Goal: Task Accomplishment & Management: Use online tool/utility

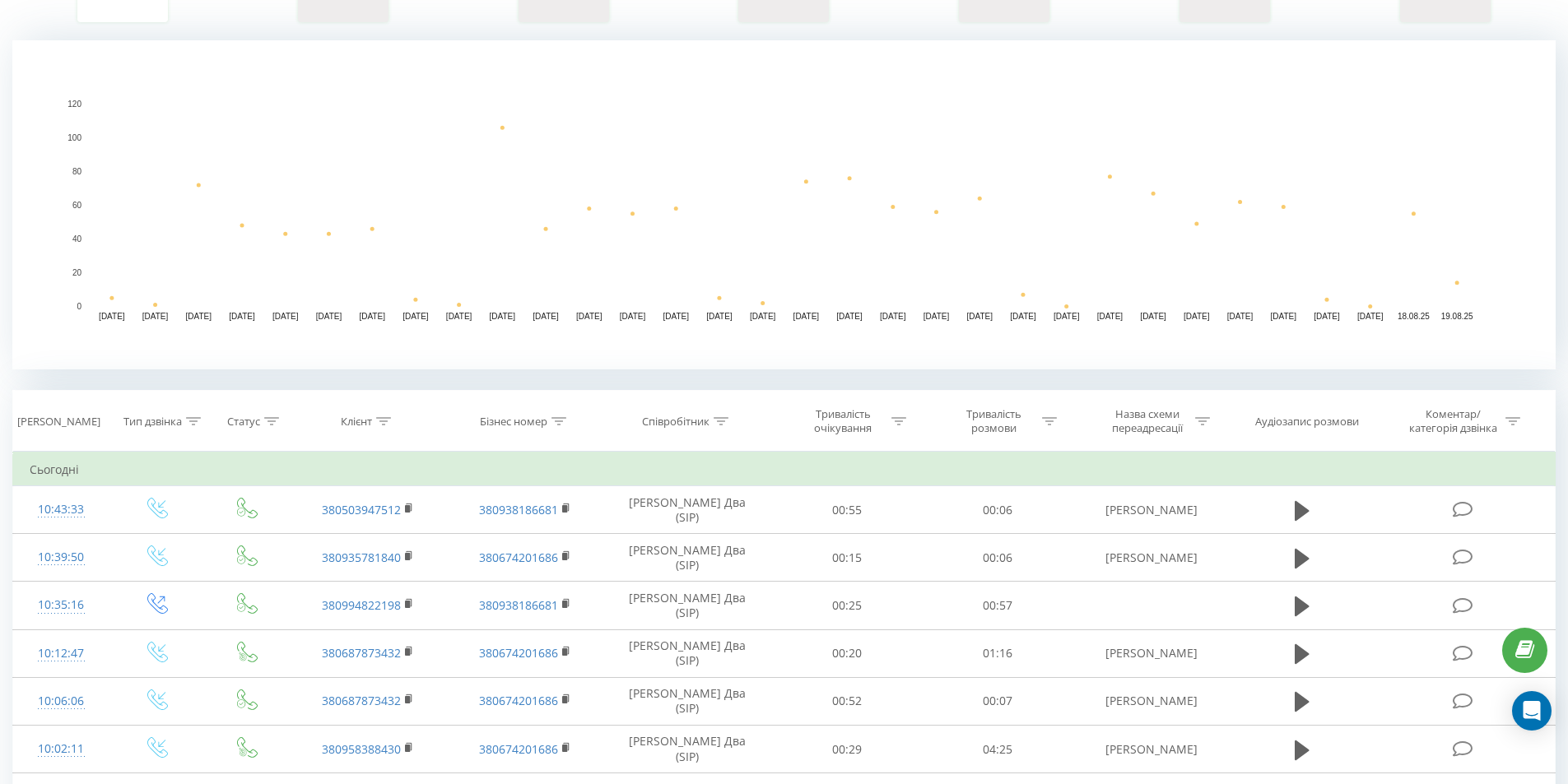
scroll to position [329, 0]
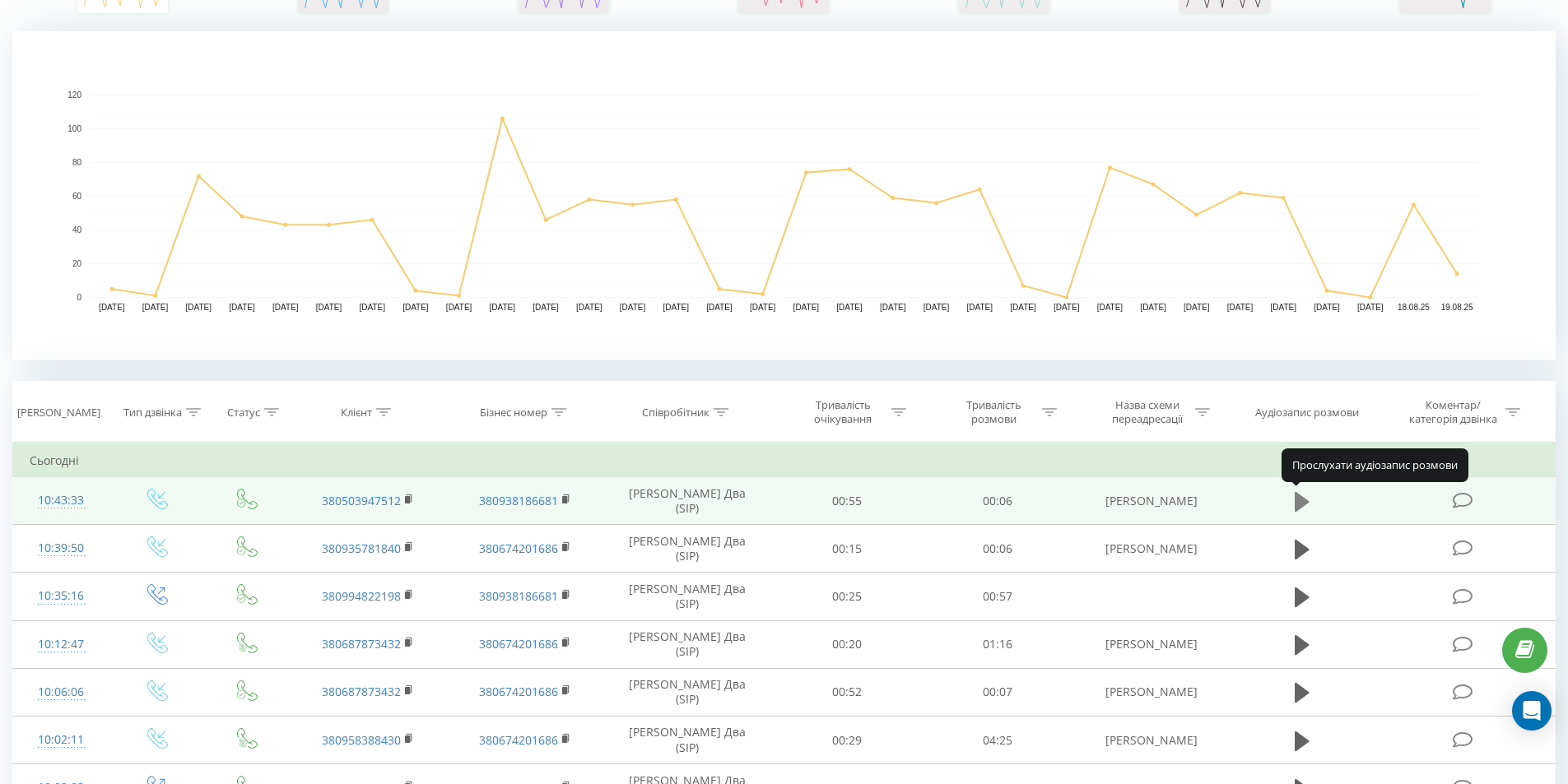
click at [1303, 502] on icon at bounding box center [1302, 501] width 15 height 19
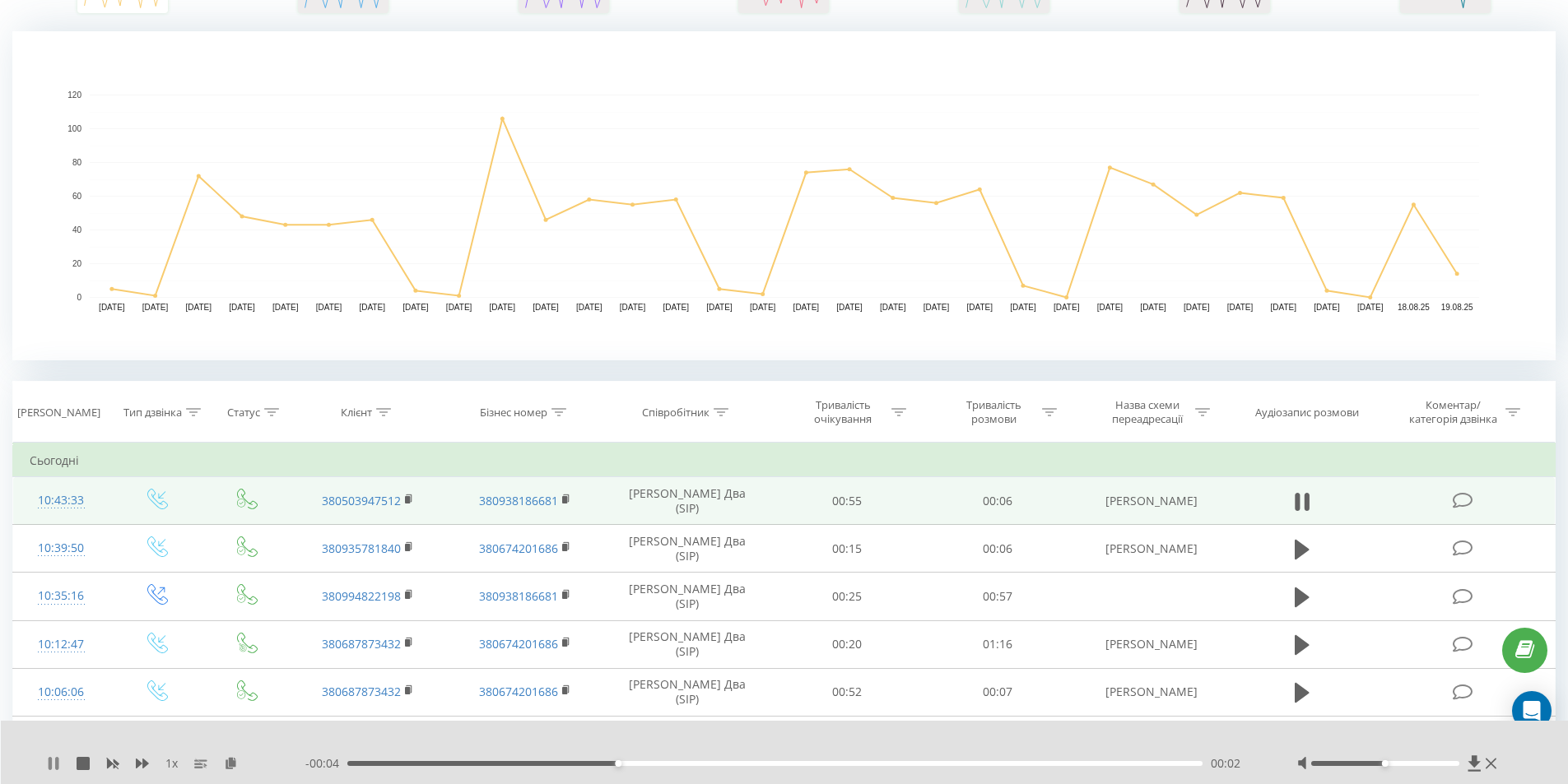
click at [50, 767] on icon at bounding box center [50, 764] width 4 height 13
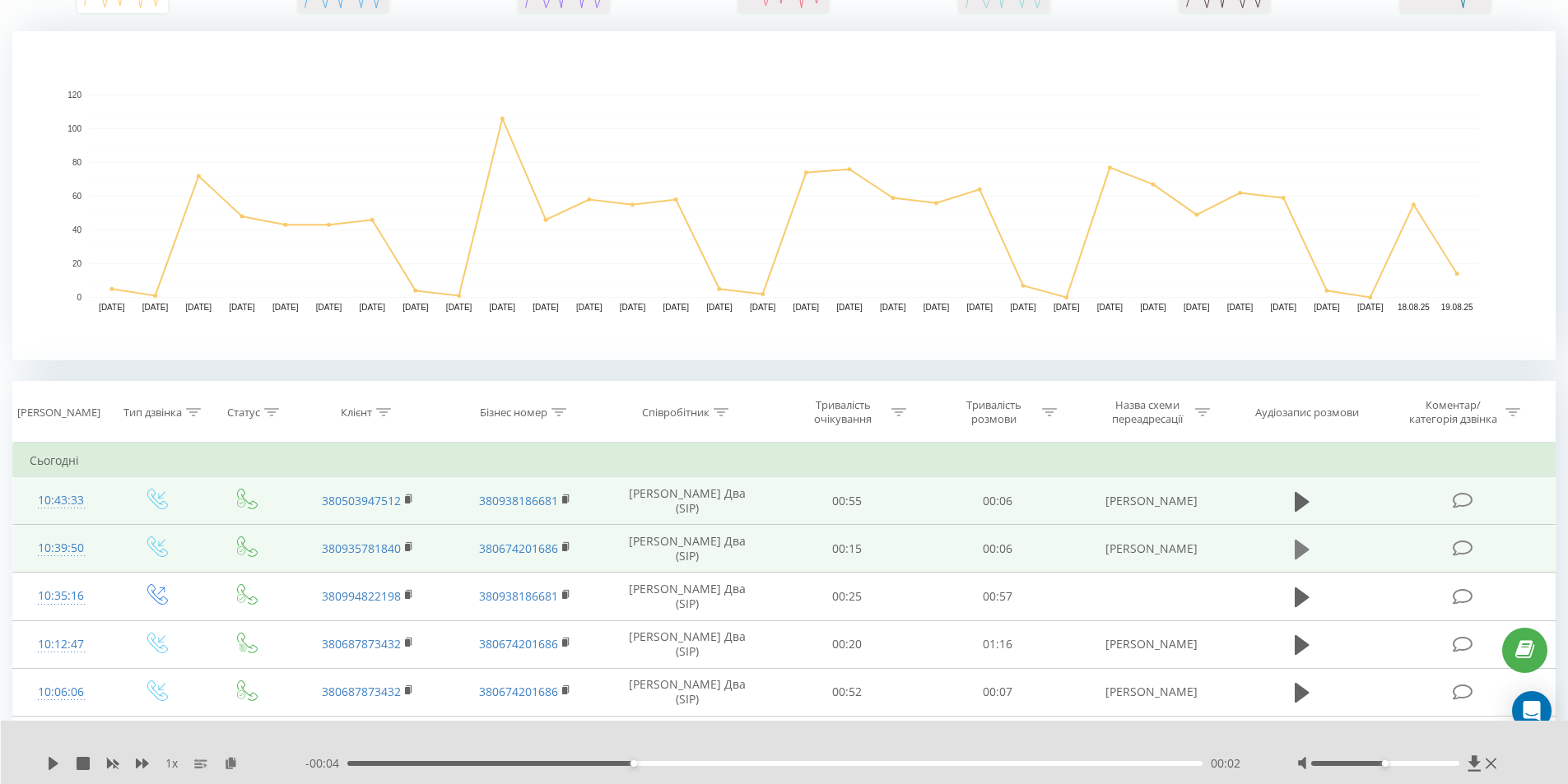
click at [1295, 555] on icon at bounding box center [1302, 550] width 15 height 19
click at [50, 763] on icon at bounding box center [50, 764] width 4 height 13
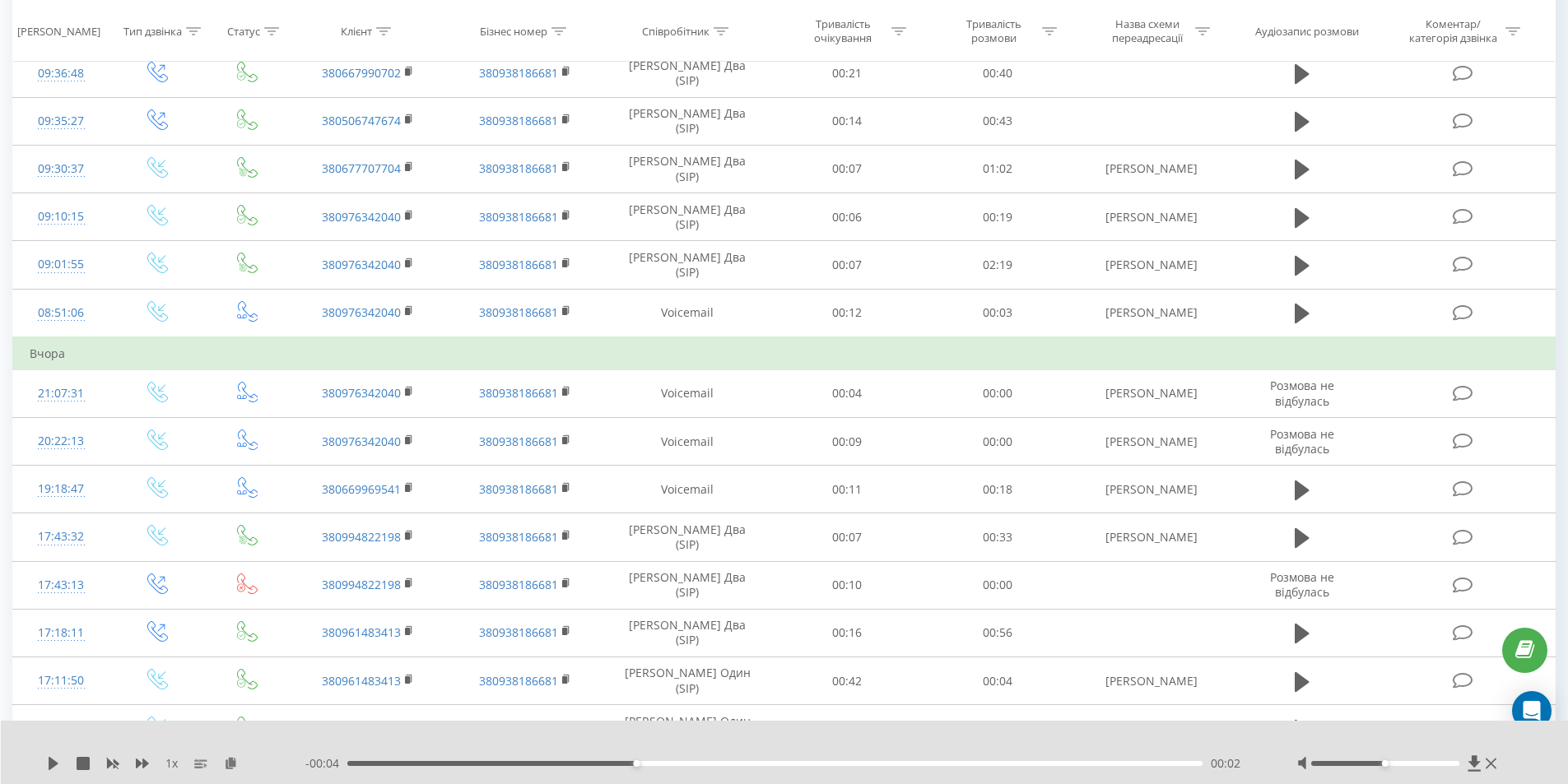
scroll to position [1152, 0]
